Goal: Task Accomplishment & Management: Use online tool/utility

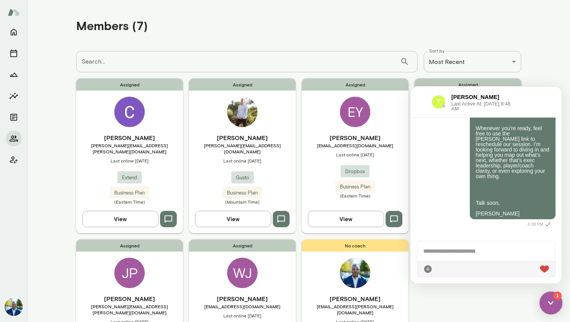
click at [552, 297] on img at bounding box center [551, 303] width 23 height 23
click at [552, 297] on img at bounding box center [551, 303] width 31 height 31
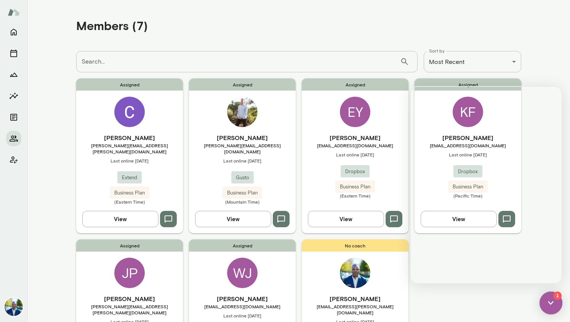
click at [552, 302] on img at bounding box center [551, 303] width 23 height 23
click at [171, 214] on button "button" at bounding box center [168, 219] width 17 height 16
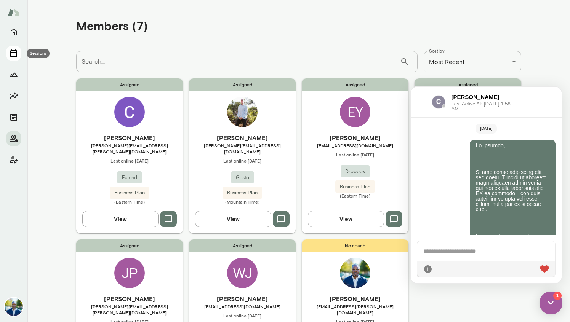
click at [444, 252] on div at bounding box center [486, 252] width 138 height 20
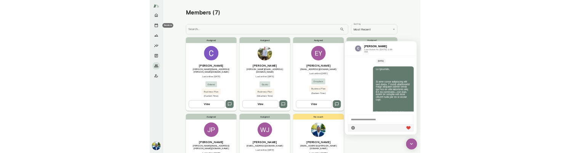
scroll to position [671, 0]
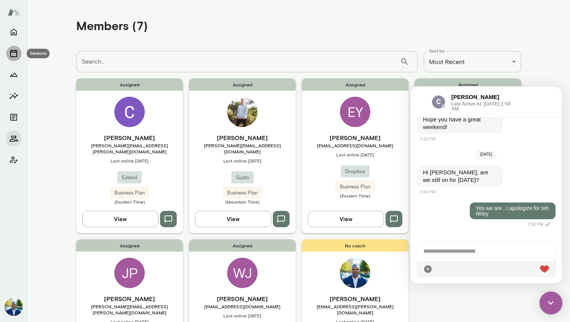
click at [15, 57] on icon "Sessions" at bounding box center [13, 53] width 9 height 9
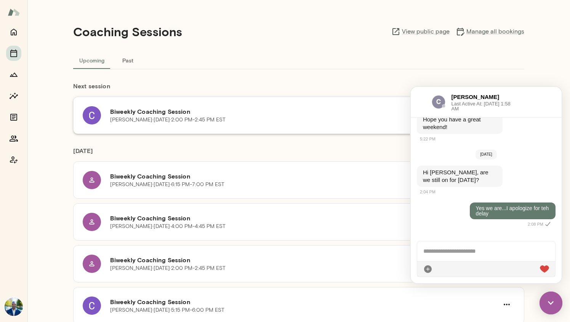
click at [338, 113] on h6 "Biweekly Coaching Session" at bounding box center [274, 111] width 328 height 9
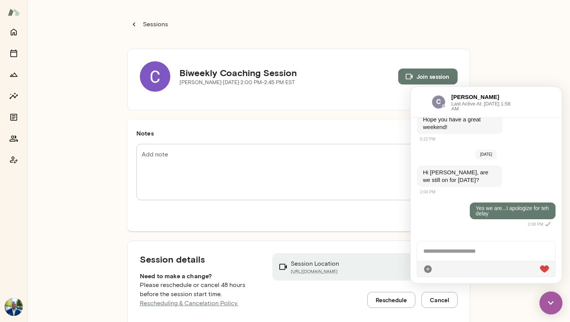
click at [441, 75] on button "Join session" at bounding box center [427, 77] width 59 height 16
